Goal: Find specific page/section: Find specific page/section

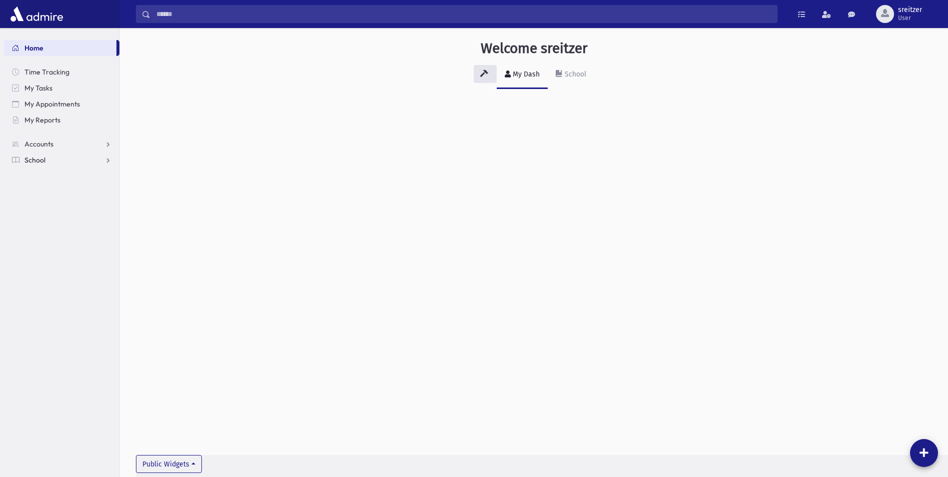
click at [42, 159] on span "School" at bounding box center [34, 159] width 21 height 9
click at [42, 176] on span "Students" at bounding box center [43, 175] width 27 height 9
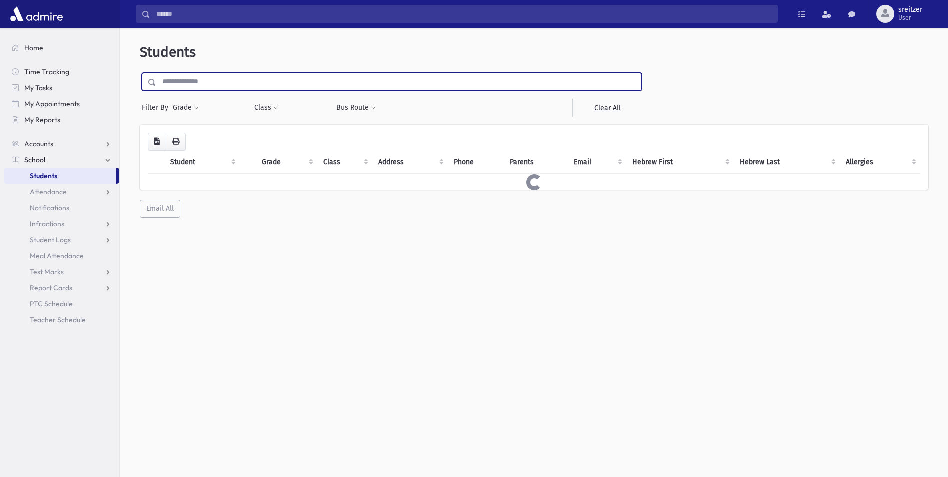
click at [179, 86] on input "text" at bounding box center [398, 82] width 485 height 18
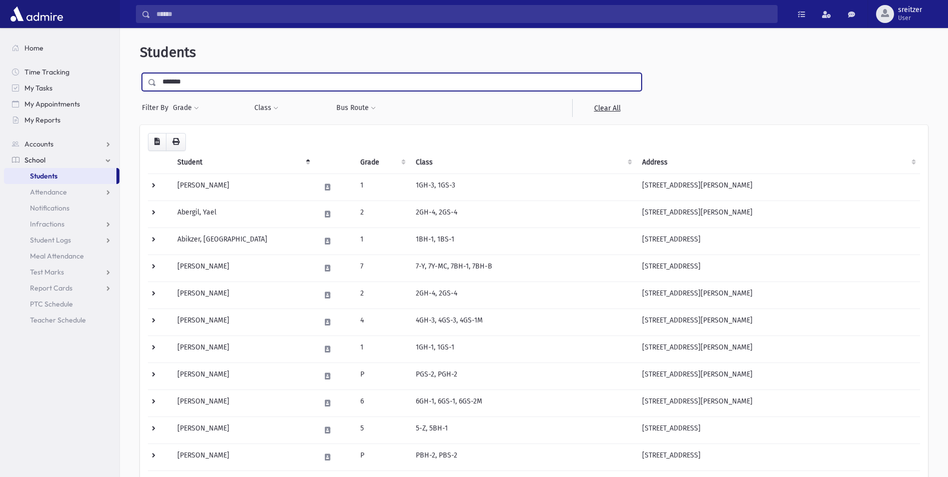
type input "*******"
click at [140, 73] on input "submit" at bounding box center [154, 79] width 28 height 13
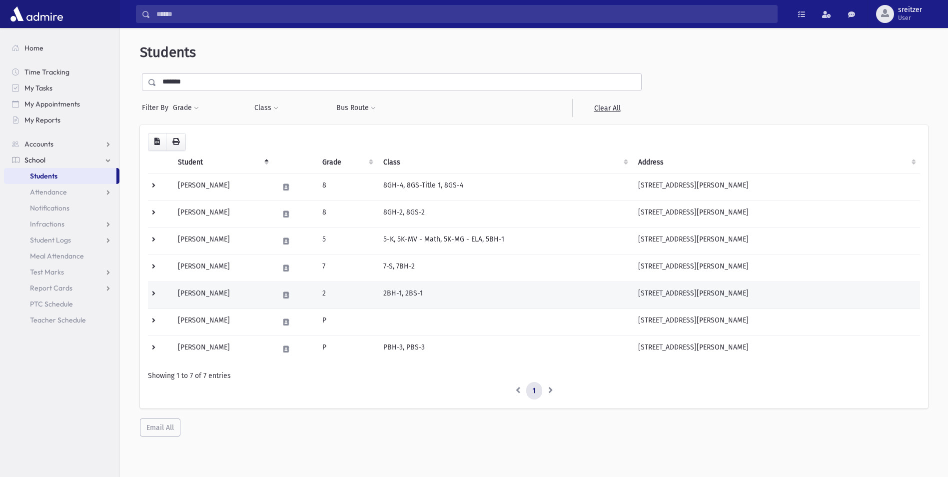
click at [219, 296] on td "Lampert, Yosef" at bounding box center [222, 294] width 101 height 27
